Goal: Information Seeking & Learning: Check status

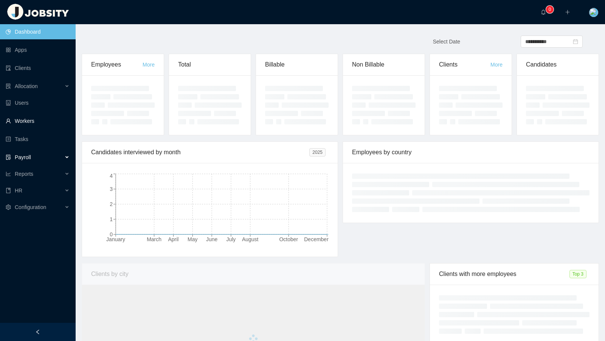
click at [51, 125] on link "Workers" at bounding box center [38, 120] width 64 height 15
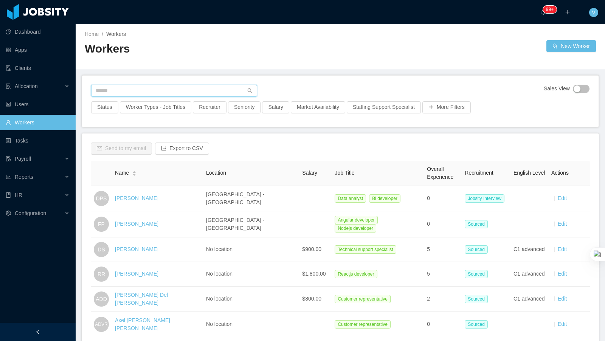
click at [139, 87] on input "text" at bounding box center [174, 91] width 166 height 12
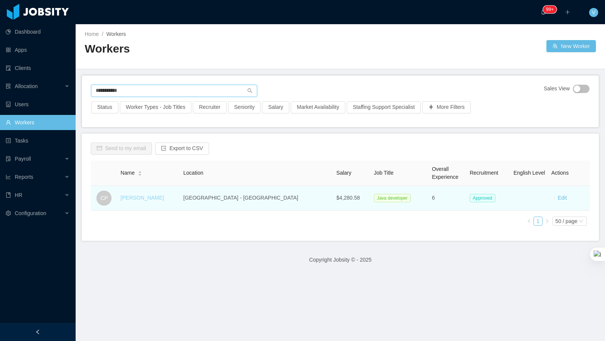
type input "**********"
click at [149, 197] on link "Carlos Pupo" at bounding box center [143, 198] width 44 height 6
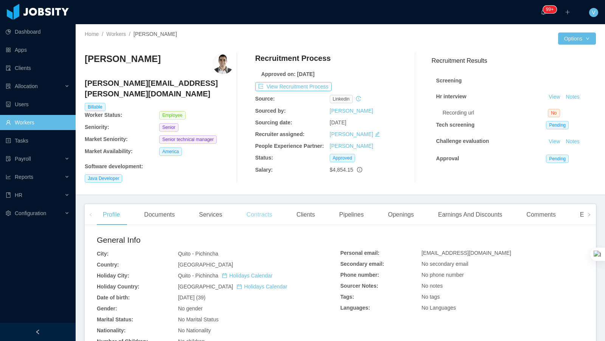
click at [270, 208] on div "Contracts" at bounding box center [260, 214] width 38 height 21
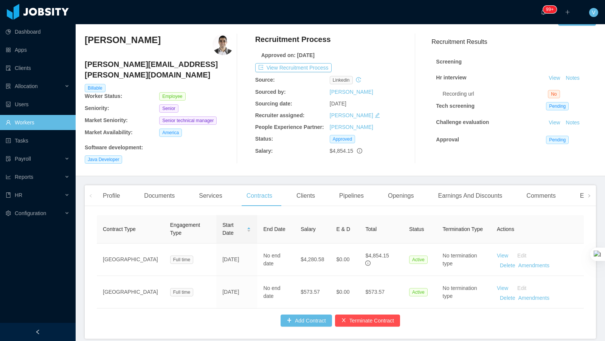
scroll to position [18, 0]
click at [25, 122] on link "Workers" at bounding box center [38, 122] width 64 height 15
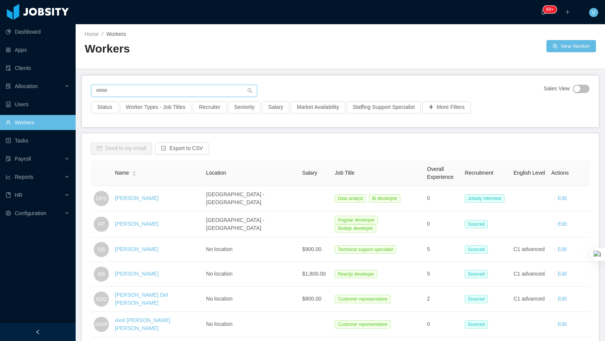
click at [187, 89] on input "text" at bounding box center [174, 91] width 166 height 12
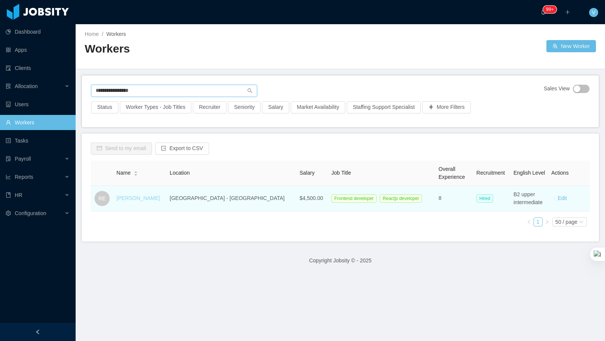
type input "**********"
click at [139, 198] on link "Rodrigo Eidelvein" at bounding box center [139, 198] width 44 height 6
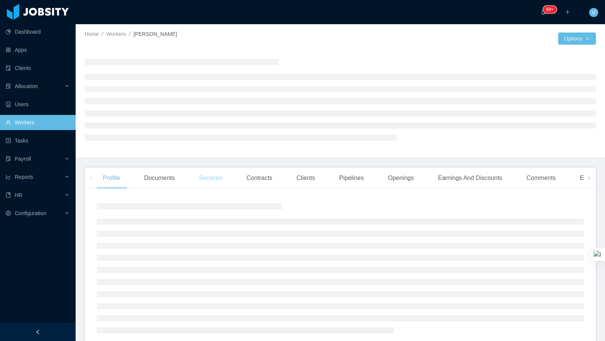
click at [217, 181] on div "Services" at bounding box center [210, 178] width 35 height 21
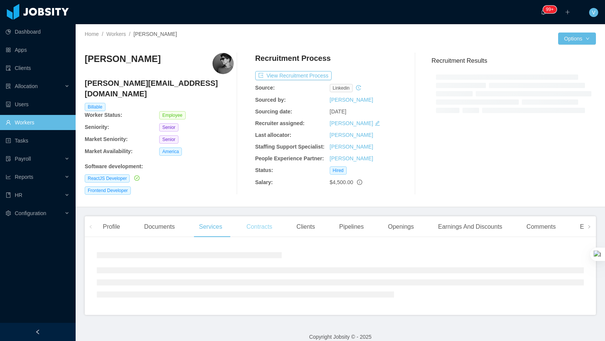
click at [270, 180] on b "Salary:" at bounding box center [264, 182] width 18 height 6
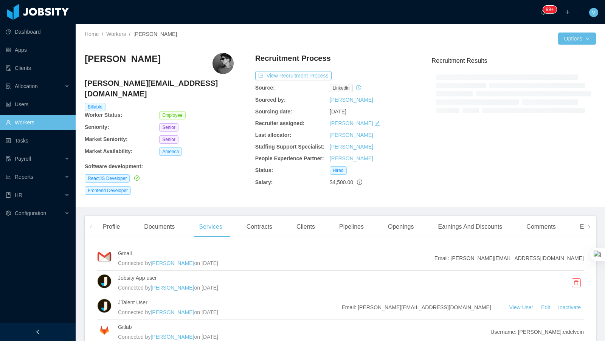
click at [258, 232] on div "Profile Documents Services Contracts Clients Pipelines Openings Earnings And Di…" at bounding box center [340, 297] width 511 height 162
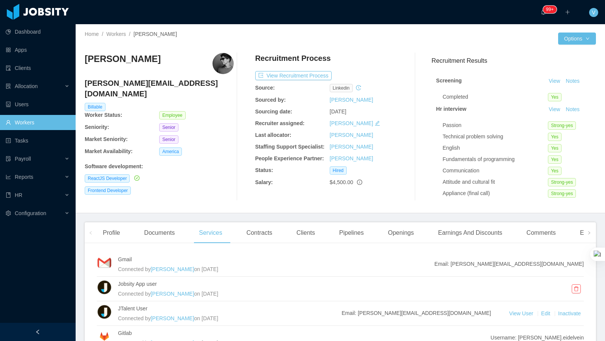
click at [263, 219] on main "Home / Workers / Rodrigo Eidelvein / Options Rodrigo Eidelvein rodrigo.eidelvei…" at bounding box center [341, 182] width 530 height 317
click at [255, 228] on div "Contracts" at bounding box center [260, 232] width 38 height 21
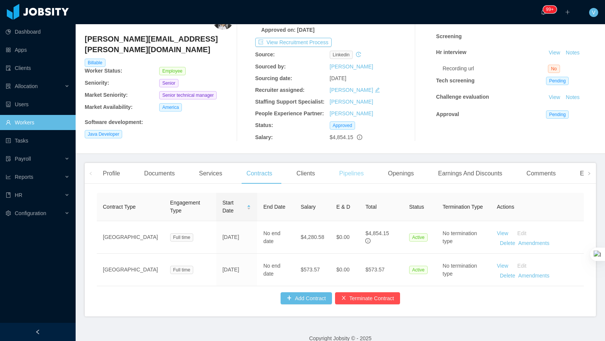
scroll to position [52, 0]
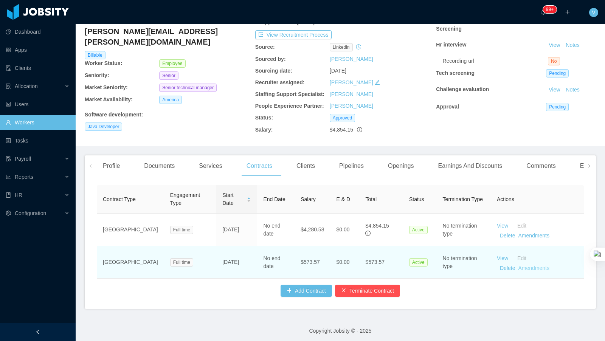
click at [533, 269] on link "Amendments" at bounding box center [533, 268] width 31 height 6
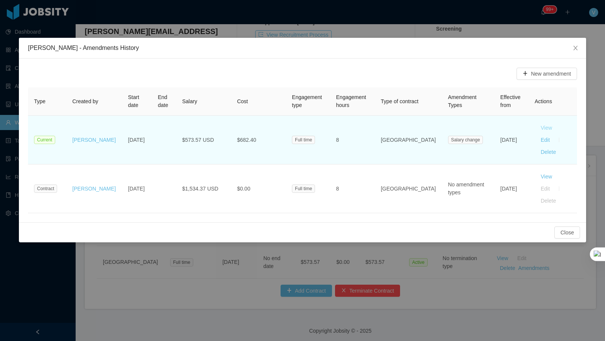
click at [535, 129] on button "View" at bounding box center [546, 128] width 23 height 12
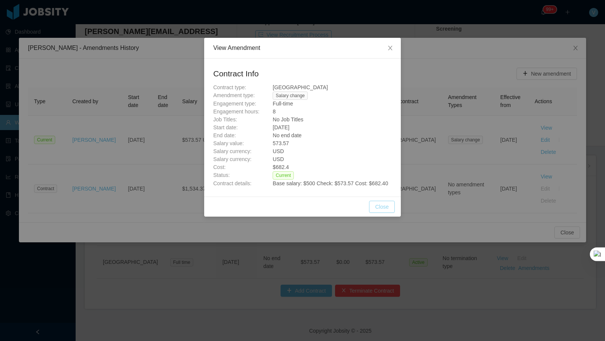
click at [382, 213] on button "Close" at bounding box center [382, 207] width 26 height 12
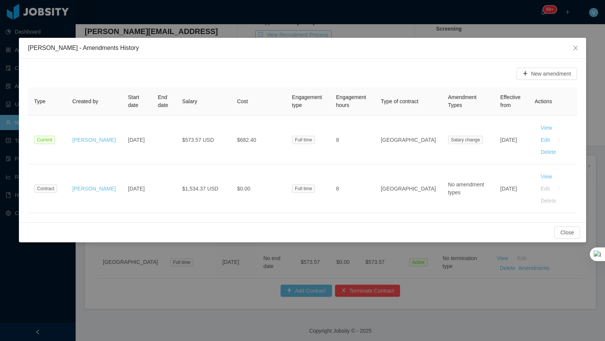
click at [0, 341] on div at bounding box center [0, 341] width 0 height 0
drag, startPoint x: 597, startPoint y: 56, endPoint x: 581, endPoint y: 49, distance: 17.4
click at [0, 341] on div at bounding box center [0, 341] width 0 height 0
click at [575, 49] on icon "icon: close" at bounding box center [576, 48] width 6 height 6
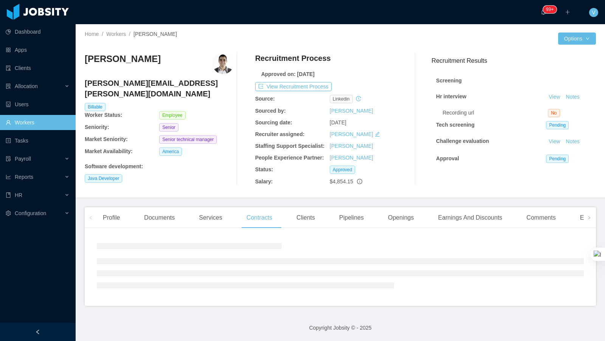
scroll to position [0, 0]
